Goal: Information Seeking & Learning: Learn about a topic

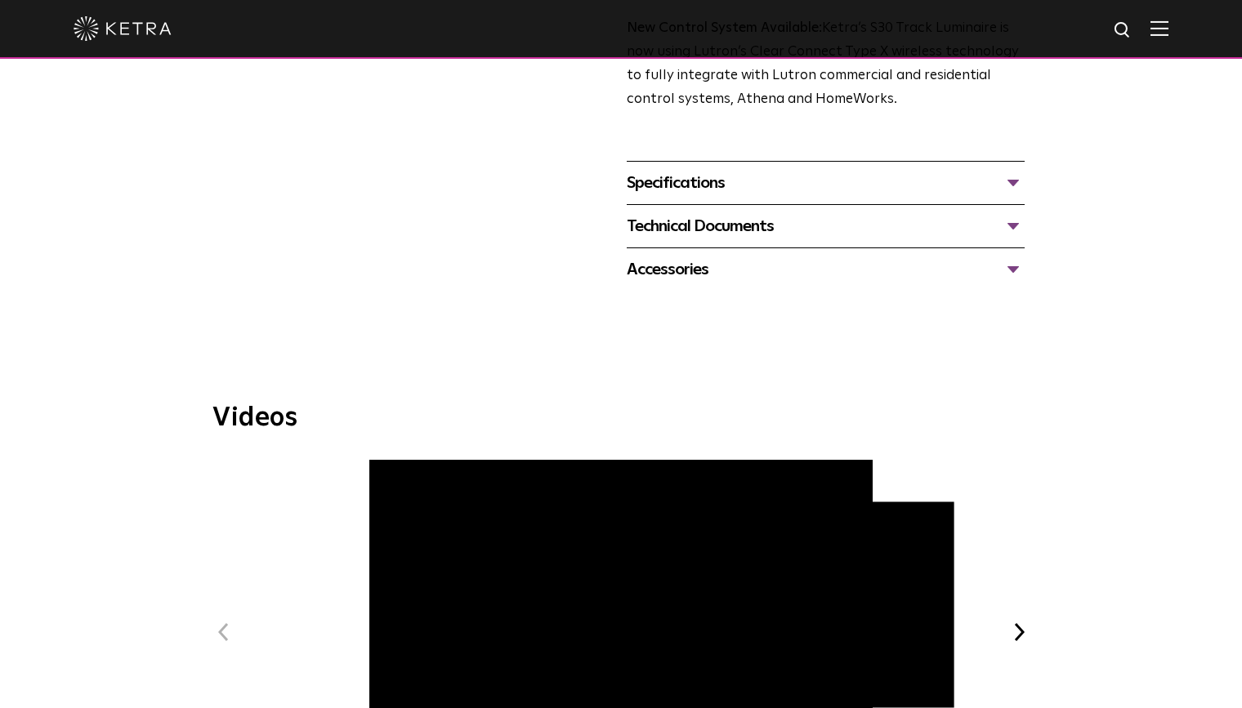
scroll to position [572, 0]
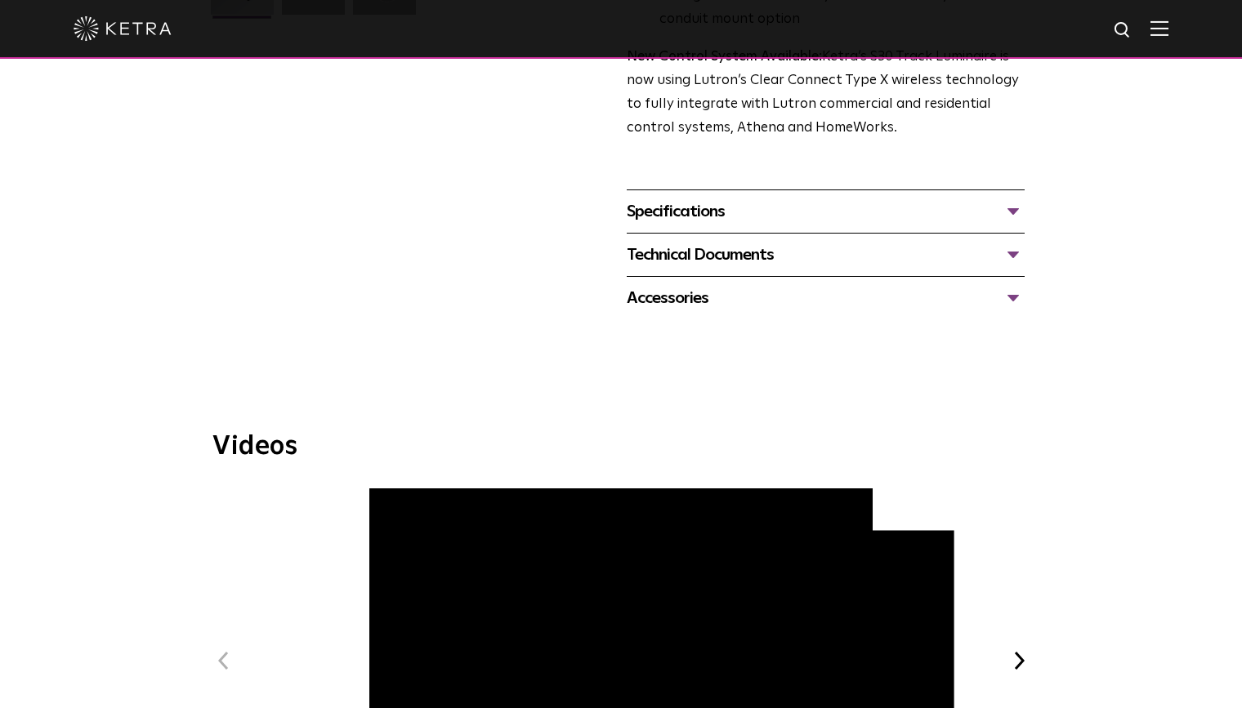
click at [721, 242] on div "Technical Documents" at bounding box center [826, 255] width 398 height 26
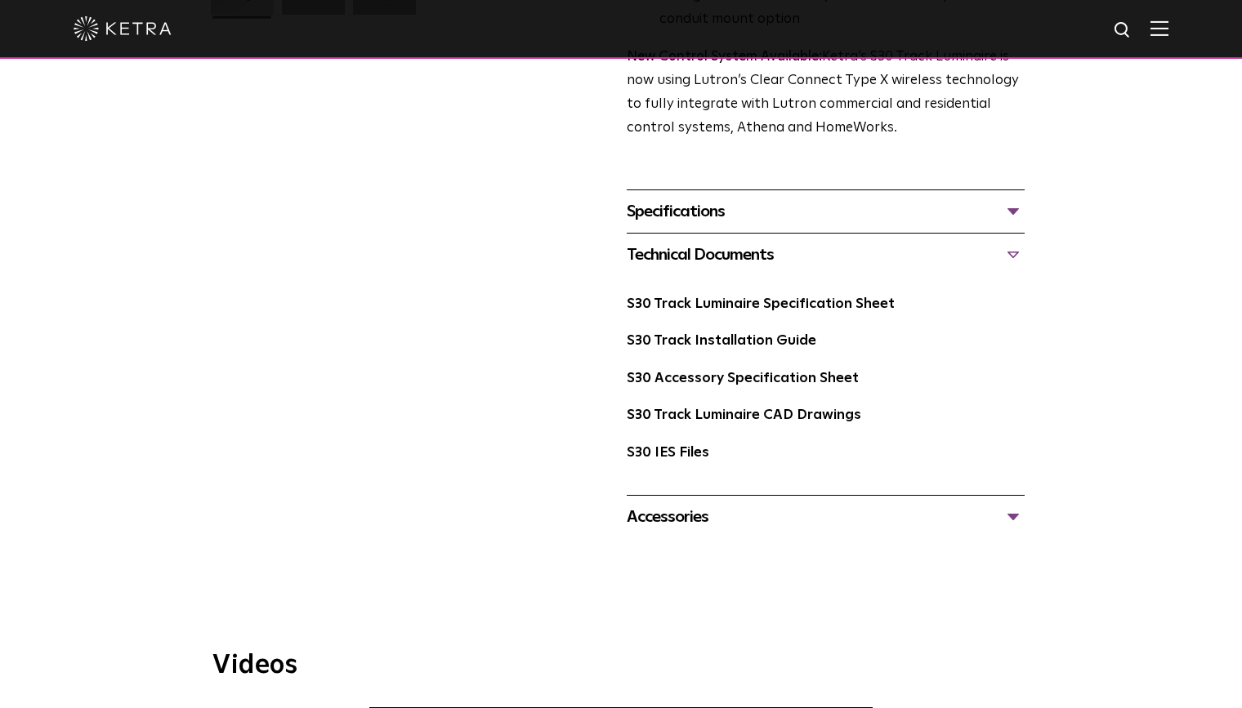
click at [721, 242] on div "Technical Documents" at bounding box center [826, 255] width 398 height 26
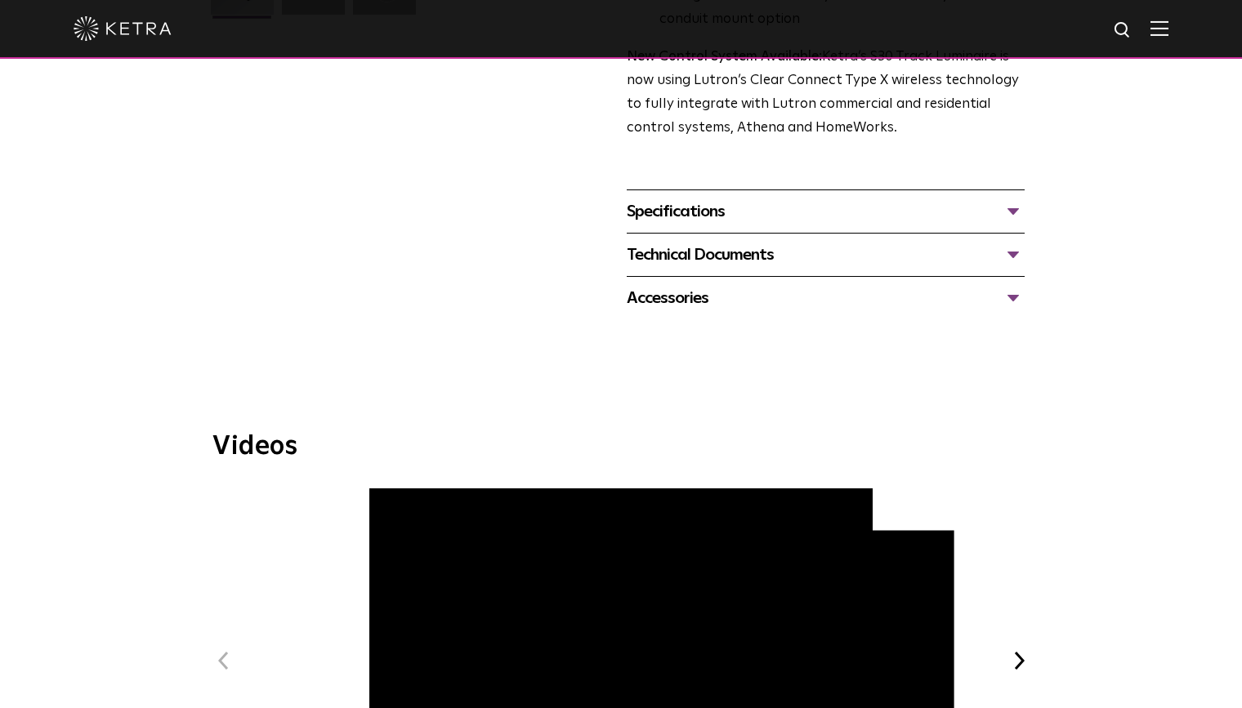
click at [657, 285] on div "Accessories" at bounding box center [826, 298] width 398 height 26
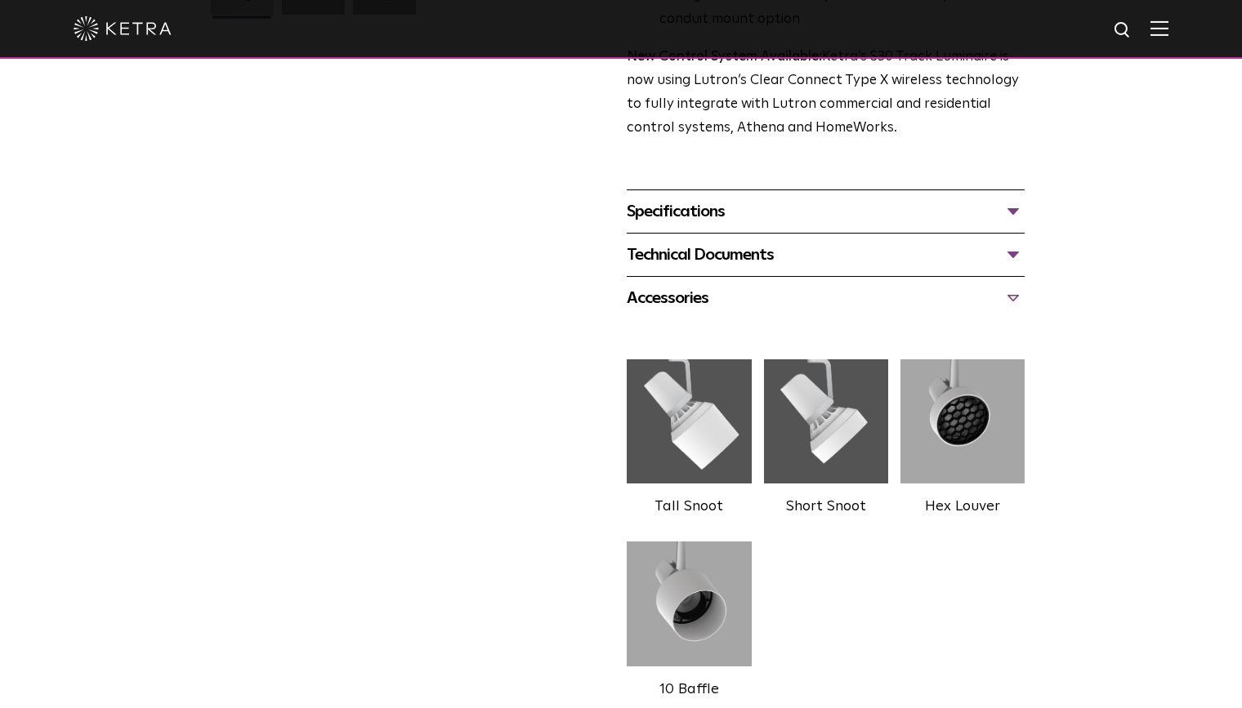
click at [657, 285] on div "Accessories" at bounding box center [826, 298] width 398 height 26
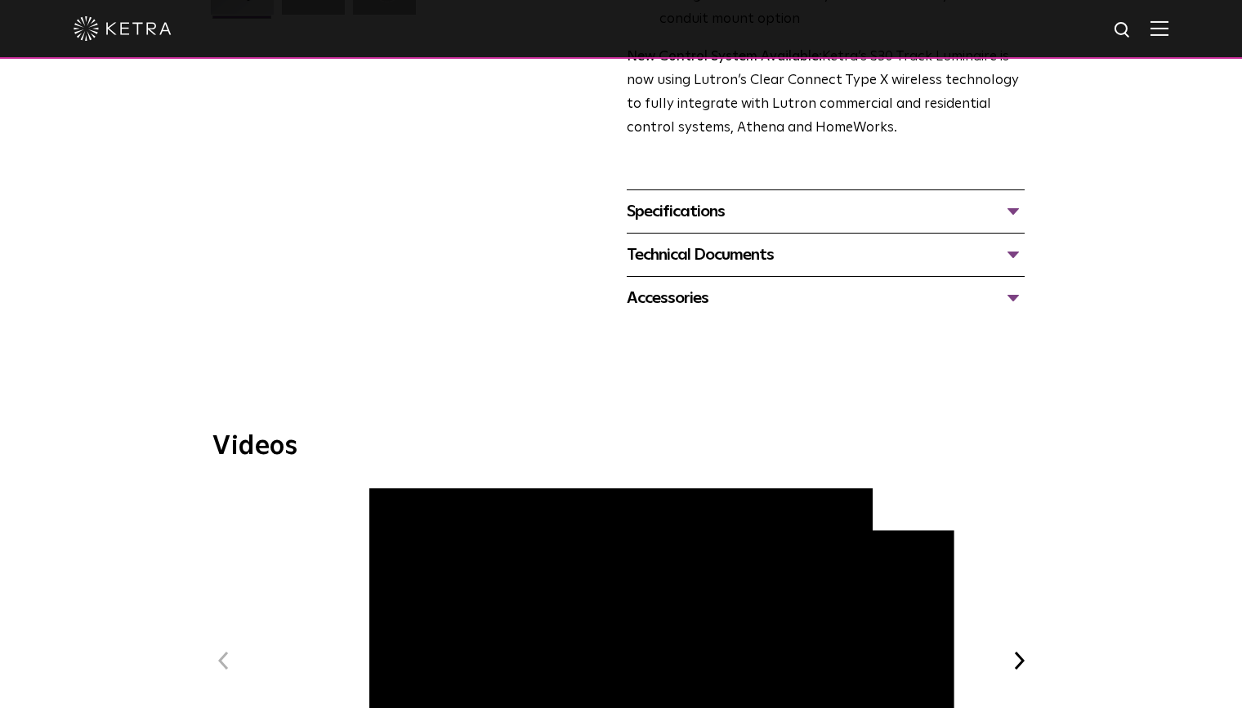
click at [681, 190] on div "Specifications LUMEN OUTPUTS 1100 HOUSING COLORS White, Black BEAM ANGLES 15°, …" at bounding box center [826, 211] width 398 height 43
click at [685, 199] on div "Specifications" at bounding box center [826, 212] width 398 height 26
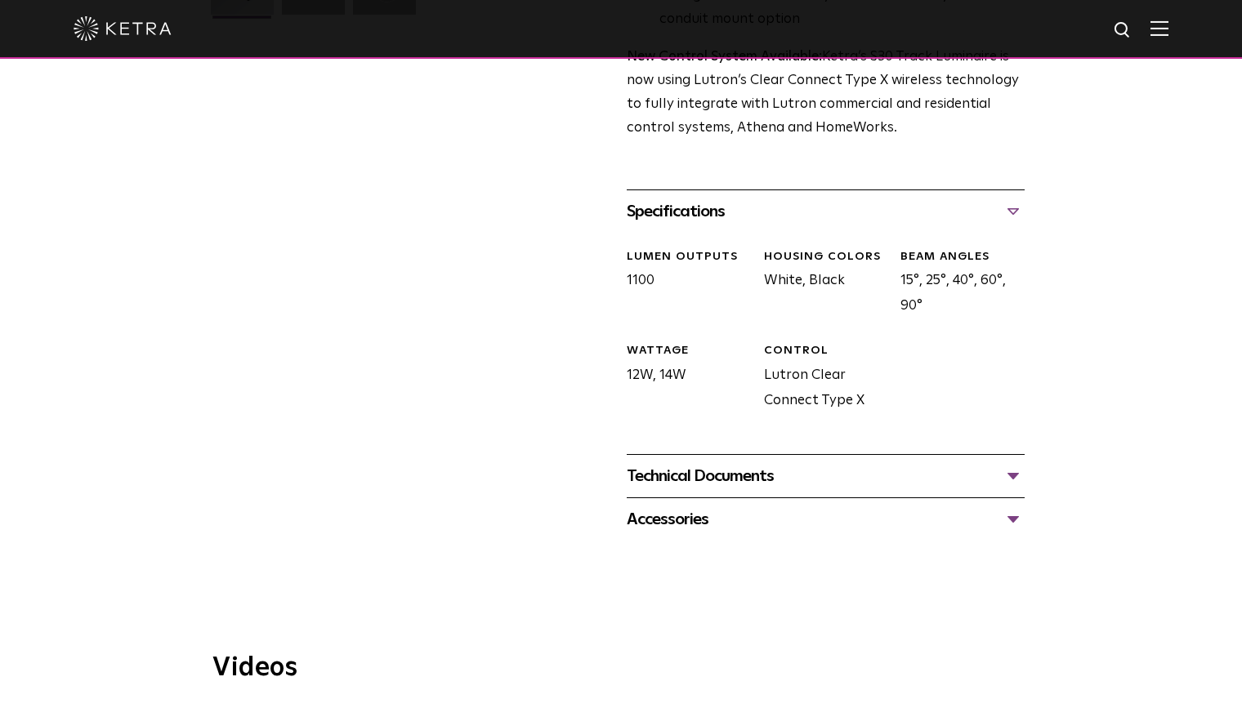
click at [685, 199] on div "Specifications" at bounding box center [826, 212] width 398 height 26
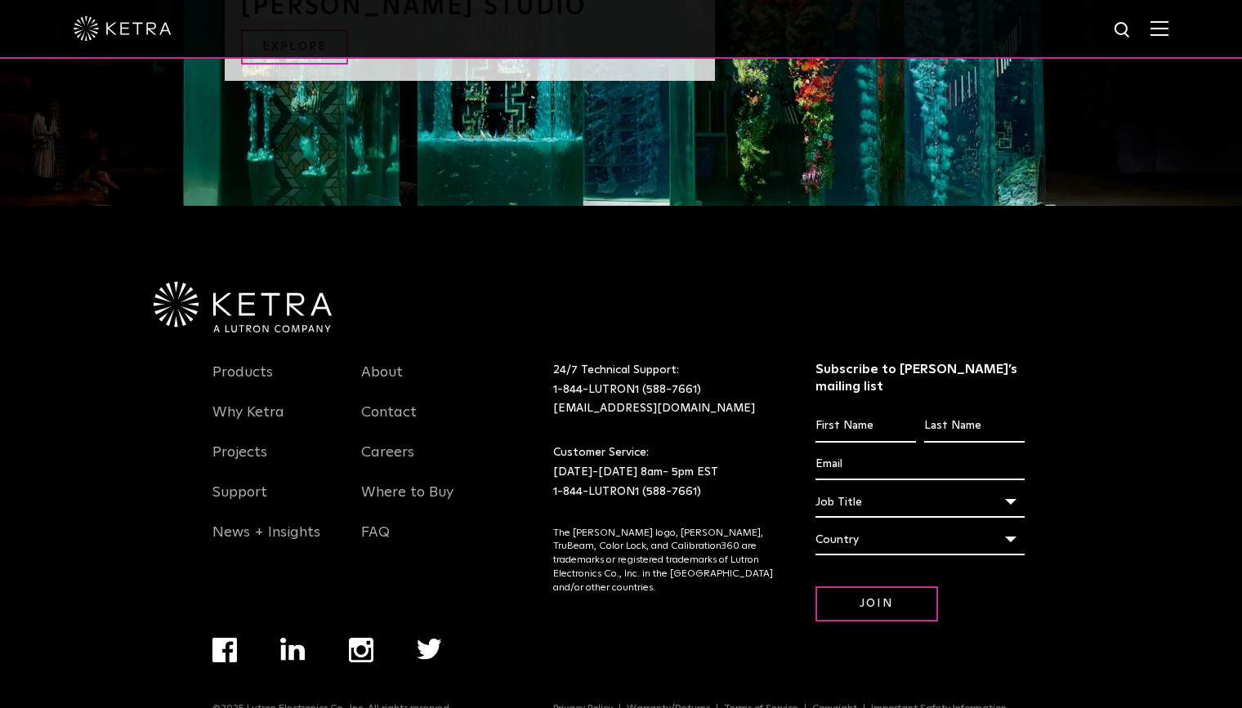
scroll to position [1827, 0]
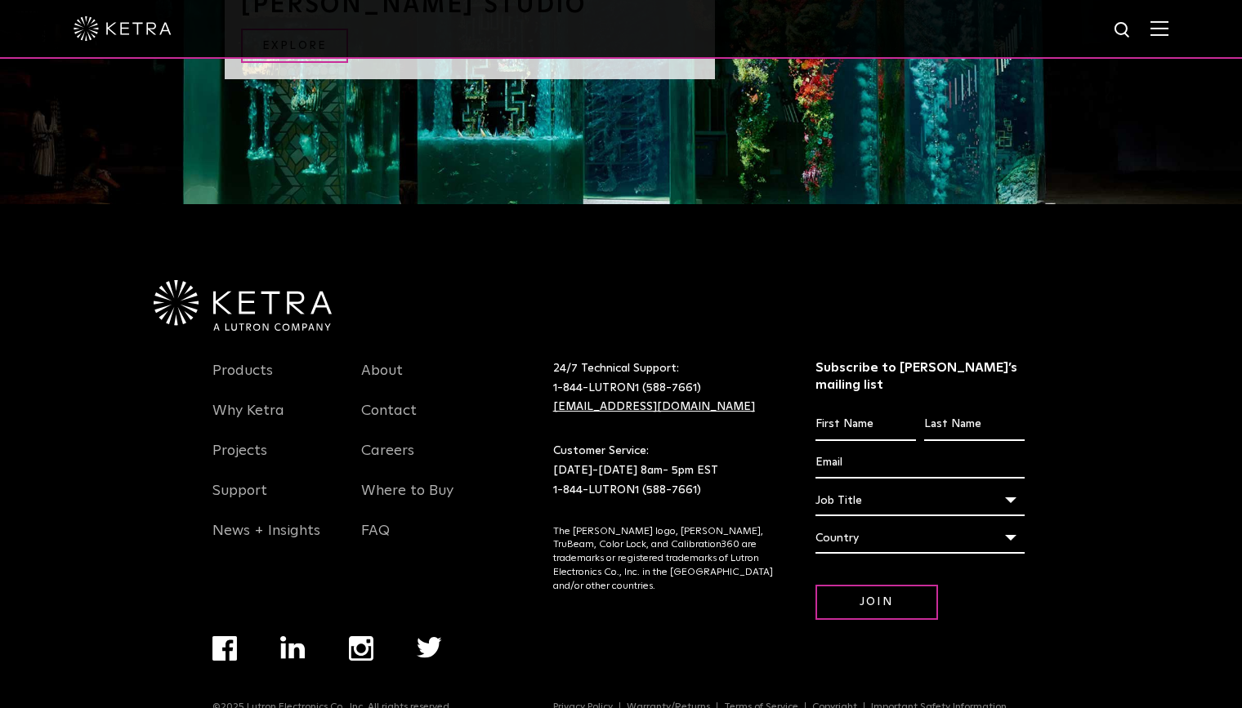
drag, startPoint x: 616, startPoint y: 389, endPoint x: 590, endPoint y: 387, distance: 26.2
click at [408, 402] on link "Contact" at bounding box center [389, 421] width 56 height 38
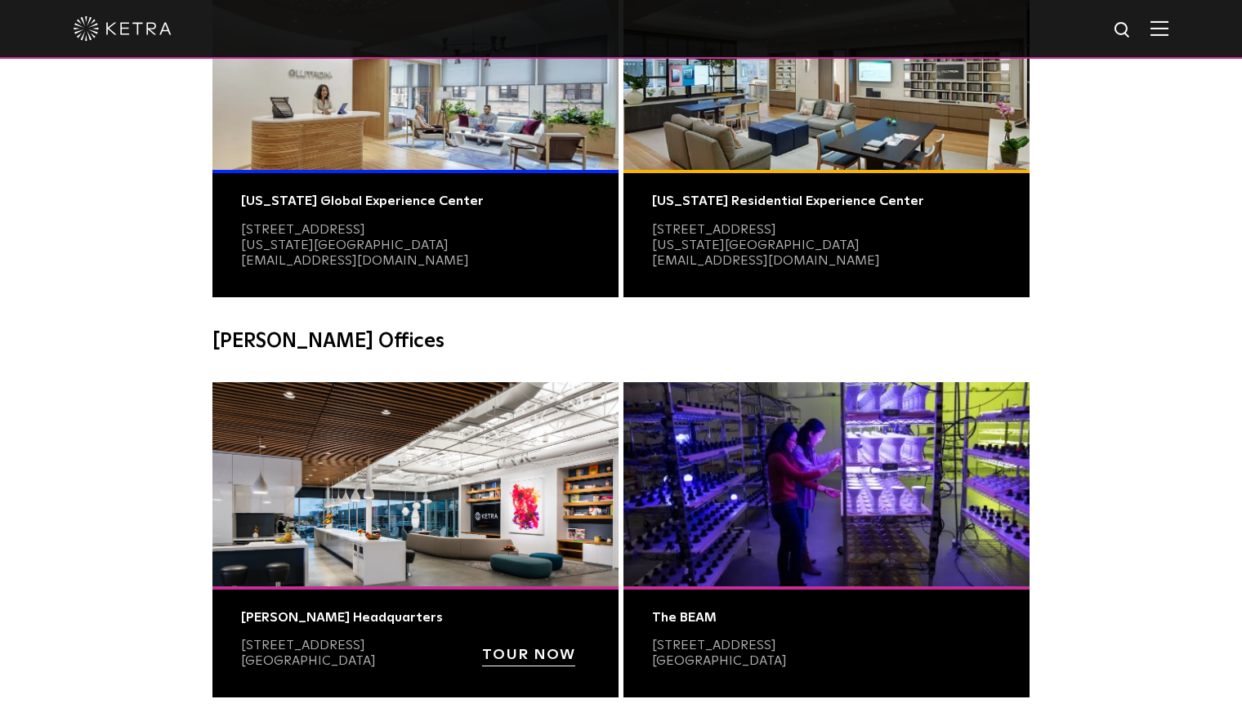
scroll to position [572, 0]
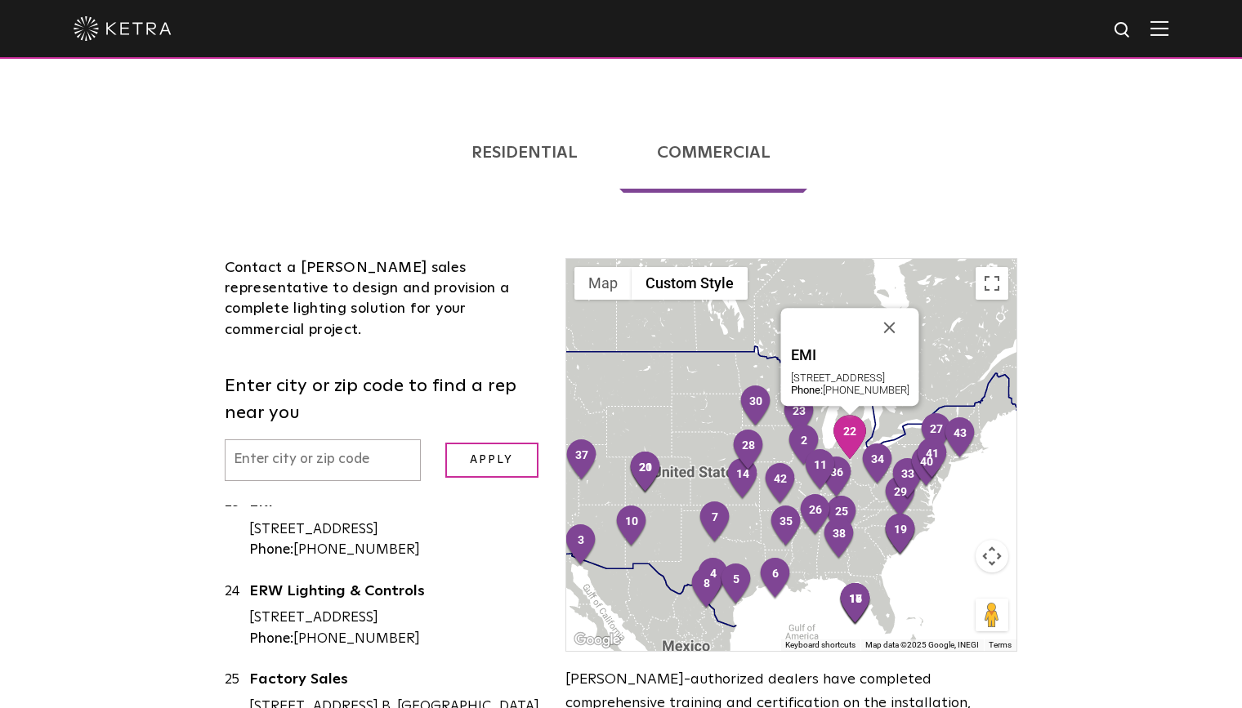
scroll to position [2614, 0]
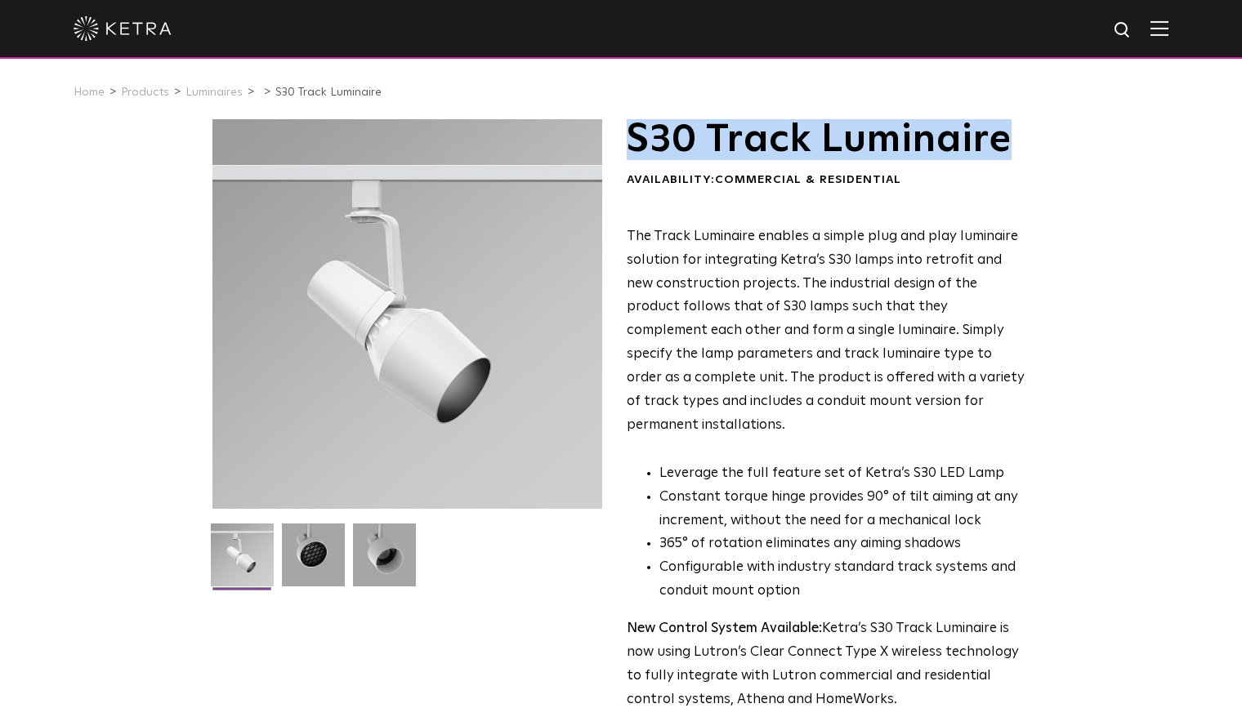
drag, startPoint x: 629, startPoint y: 130, endPoint x: 1112, endPoint y: 141, distance: 483.0
click at [1112, 141] on div "S30 Track Luminaire Availability: Commercial & Residential The Track Luminaire …" at bounding box center [621, 505] width 1242 height 772
drag, startPoint x: 1109, startPoint y: 141, endPoint x: 910, endPoint y: 145, distance: 199.4
copy h1 "S30 Track Luminaire"
